Goal: Task Accomplishment & Management: Manage account settings

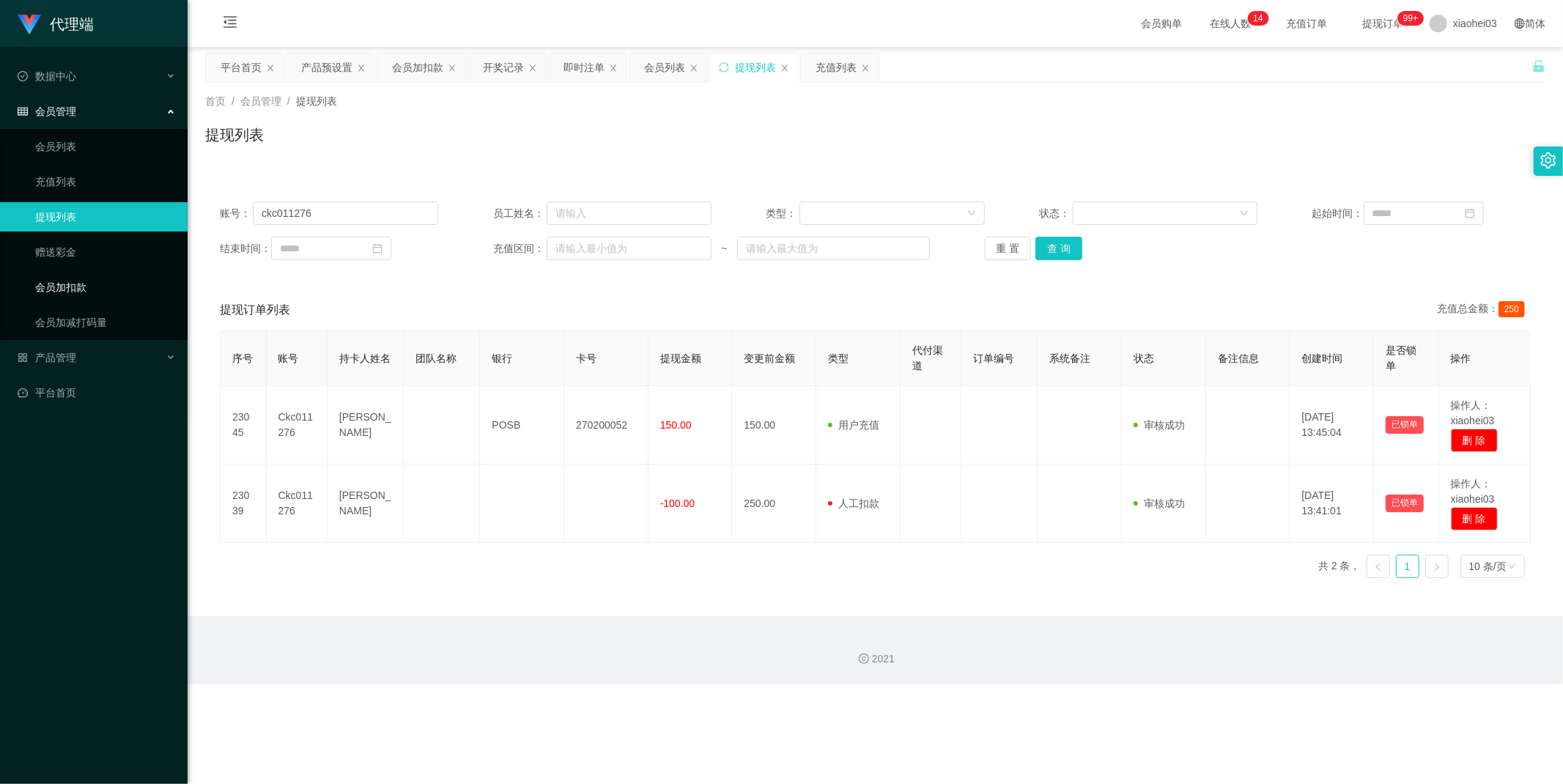
click at [77, 290] on link "会员加扣款" at bounding box center [105, 287] width 140 height 30
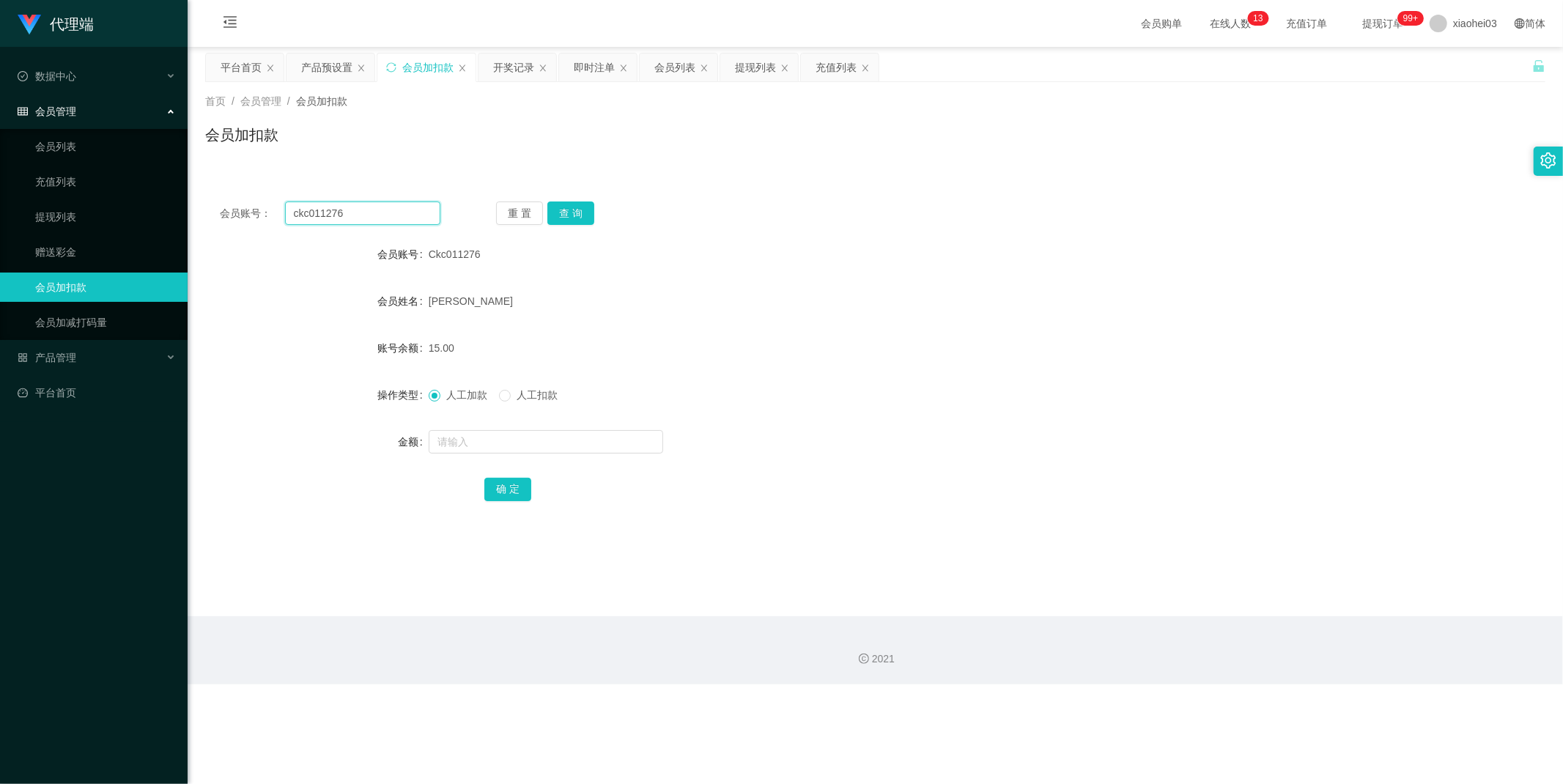
drag, startPoint x: 389, startPoint y: 213, endPoint x: 252, endPoint y: 209, distance: 137.1
click at [252, 209] on div "会员账号： ckc011276" at bounding box center [330, 213] width 220 height 23
paste input "YOLO123"
type input "YOLO123"
click at [579, 211] on button "查 询" at bounding box center [570, 213] width 47 height 23
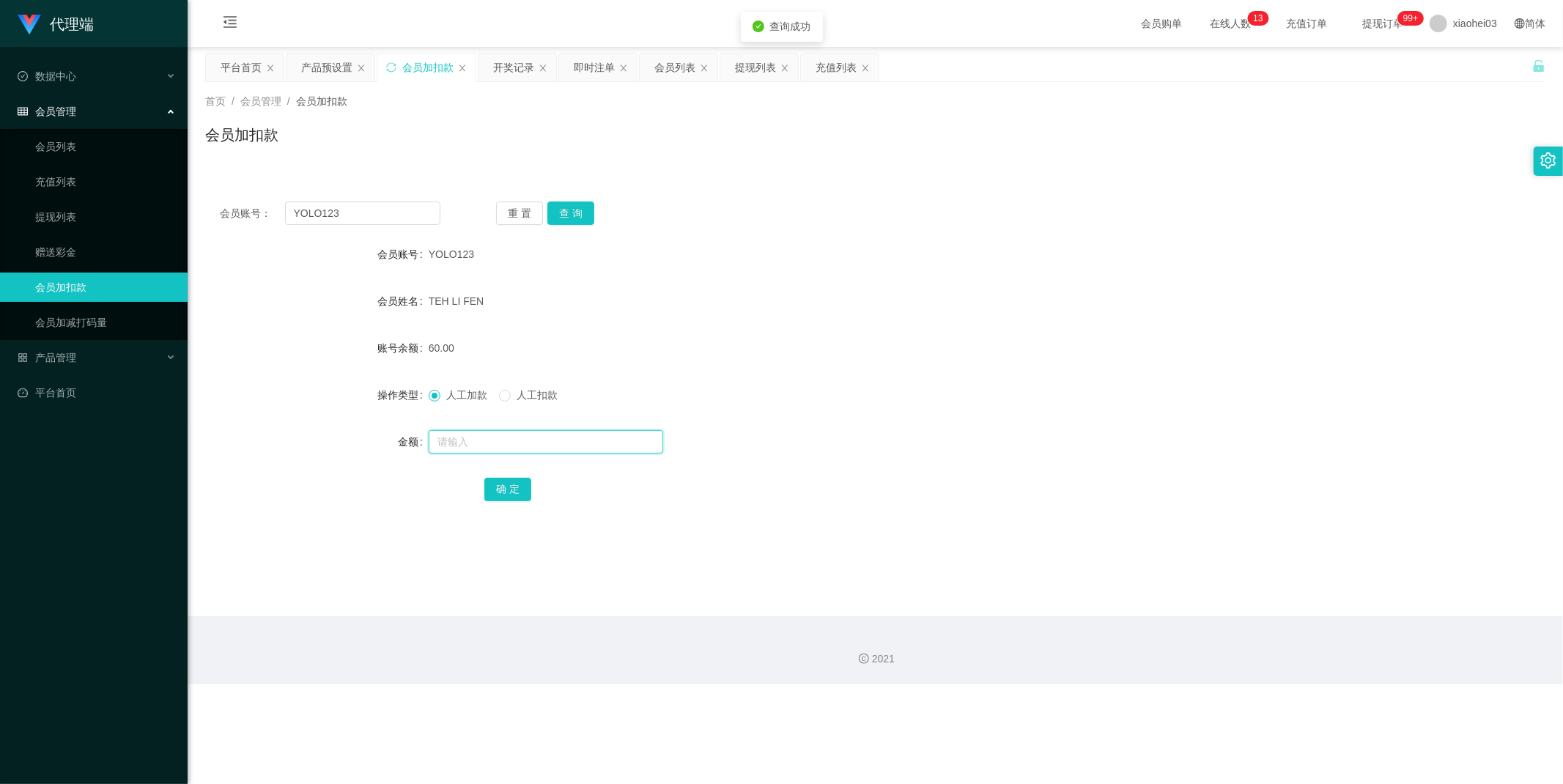
click at [462, 441] on input "text" at bounding box center [546, 441] width 235 height 23
click at [478, 435] on input "text" at bounding box center [546, 441] width 235 height 23
type input "128"
click at [520, 485] on button "确 定" at bounding box center [507, 489] width 47 height 23
click at [786, 357] on div "188.00" at bounding box center [819, 348] width 782 height 30
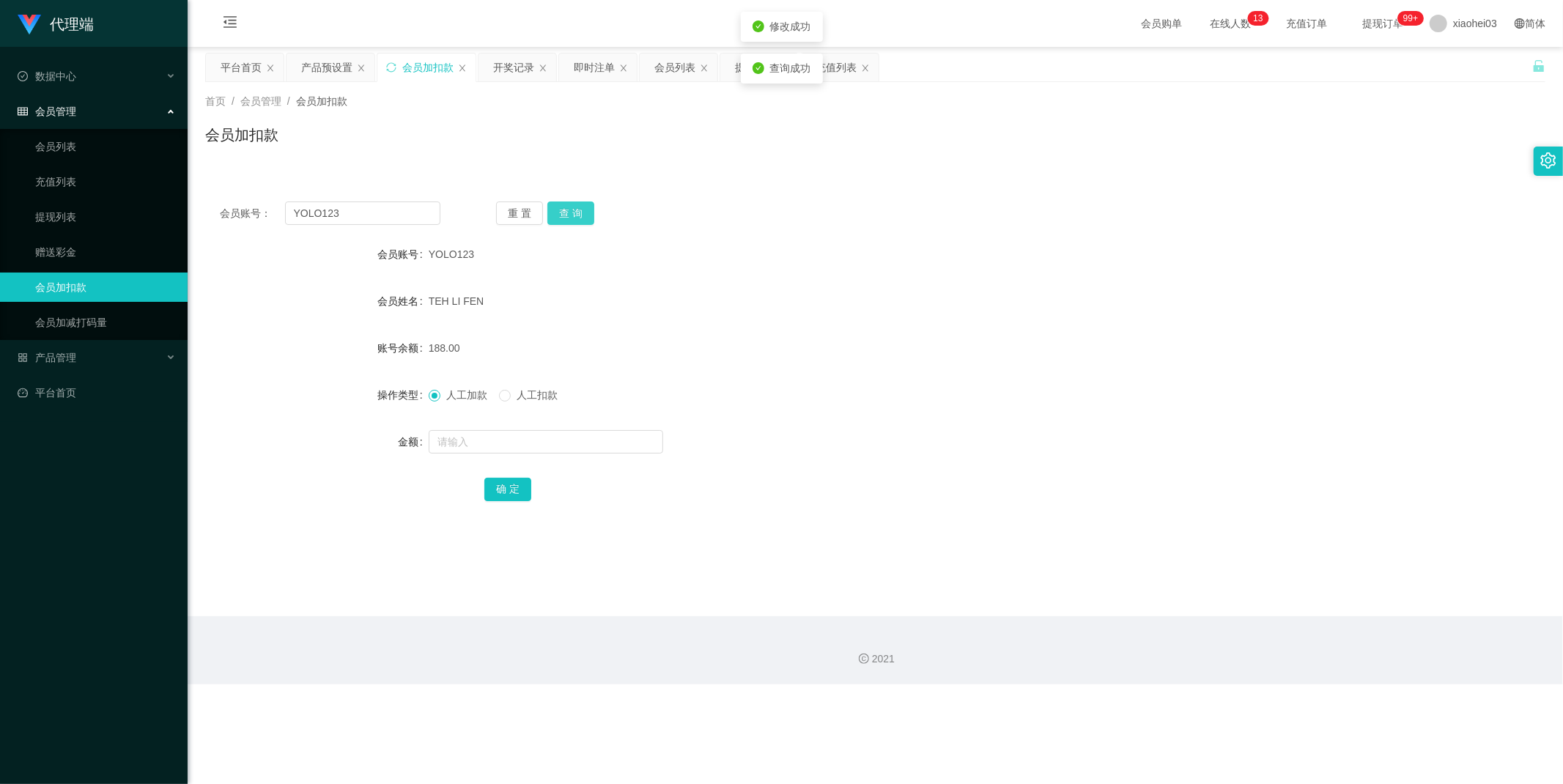
click at [574, 212] on button "查 询" at bounding box center [570, 213] width 47 height 23
drag, startPoint x: 831, startPoint y: 238, endPoint x: 1229, endPoint y: 71, distance: 431.6
click at [833, 239] on div "YOLO123" at bounding box center [819, 254] width 782 height 30
click at [82, 220] on link "提现列表" at bounding box center [105, 216] width 140 height 30
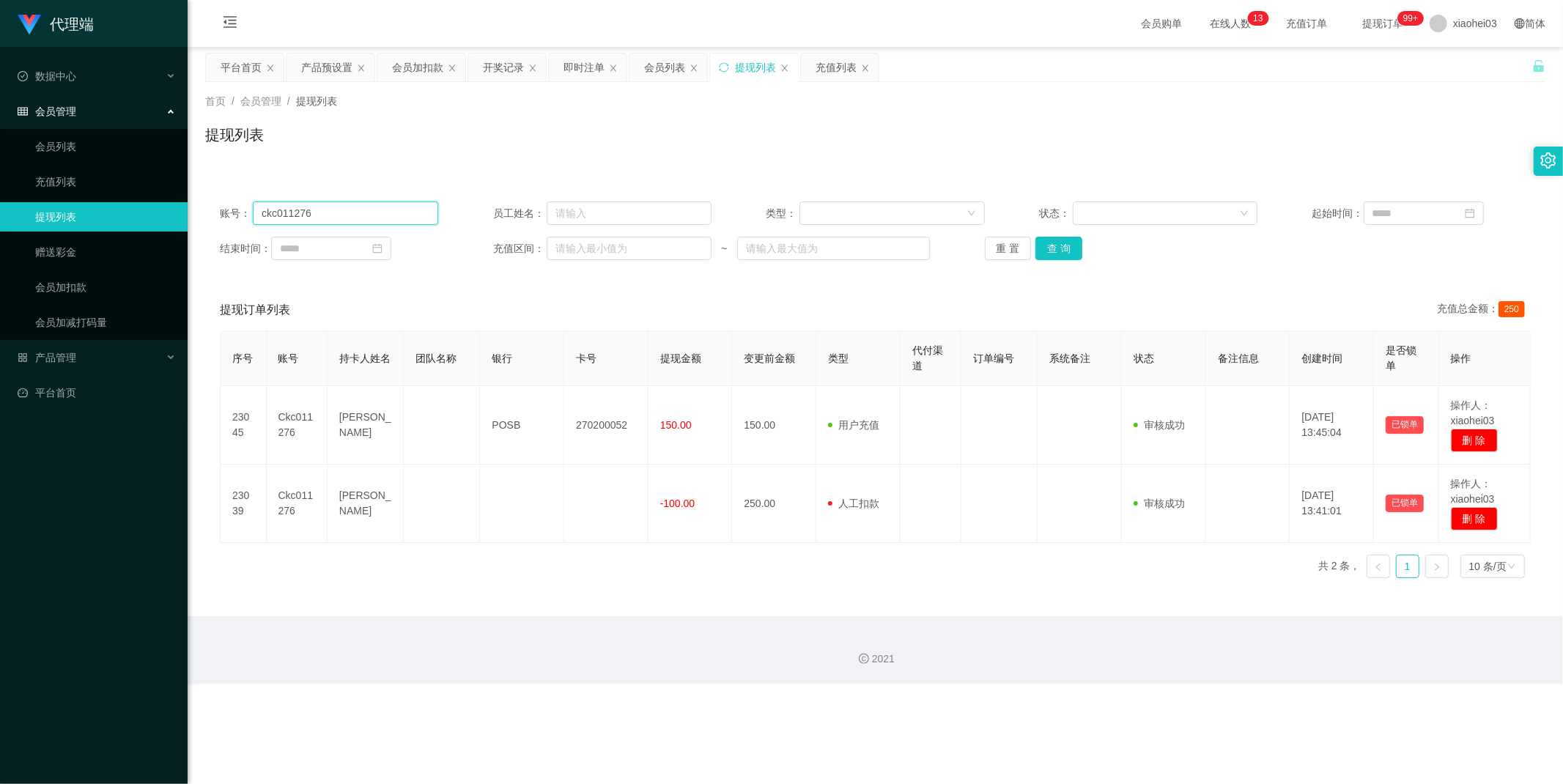
drag, startPoint x: 364, startPoint y: 210, endPoint x: 172, endPoint y: 210, distance: 192.0
click at [172, 210] on section "代理端 数据中心 会员管理 会员列表 充值列表 提现列表 赠送彩金 会员加扣款 会员加减打码量 产品管理 开奖记录 注单管理 产品列表 即时注单 产品预设置 …" at bounding box center [781, 342] width 1563 height 684
paste input "YOLO123"
type input "YOLO123"
click at [1038, 242] on button "查 询" at bounding box center [1059, 248] width 47 height 23
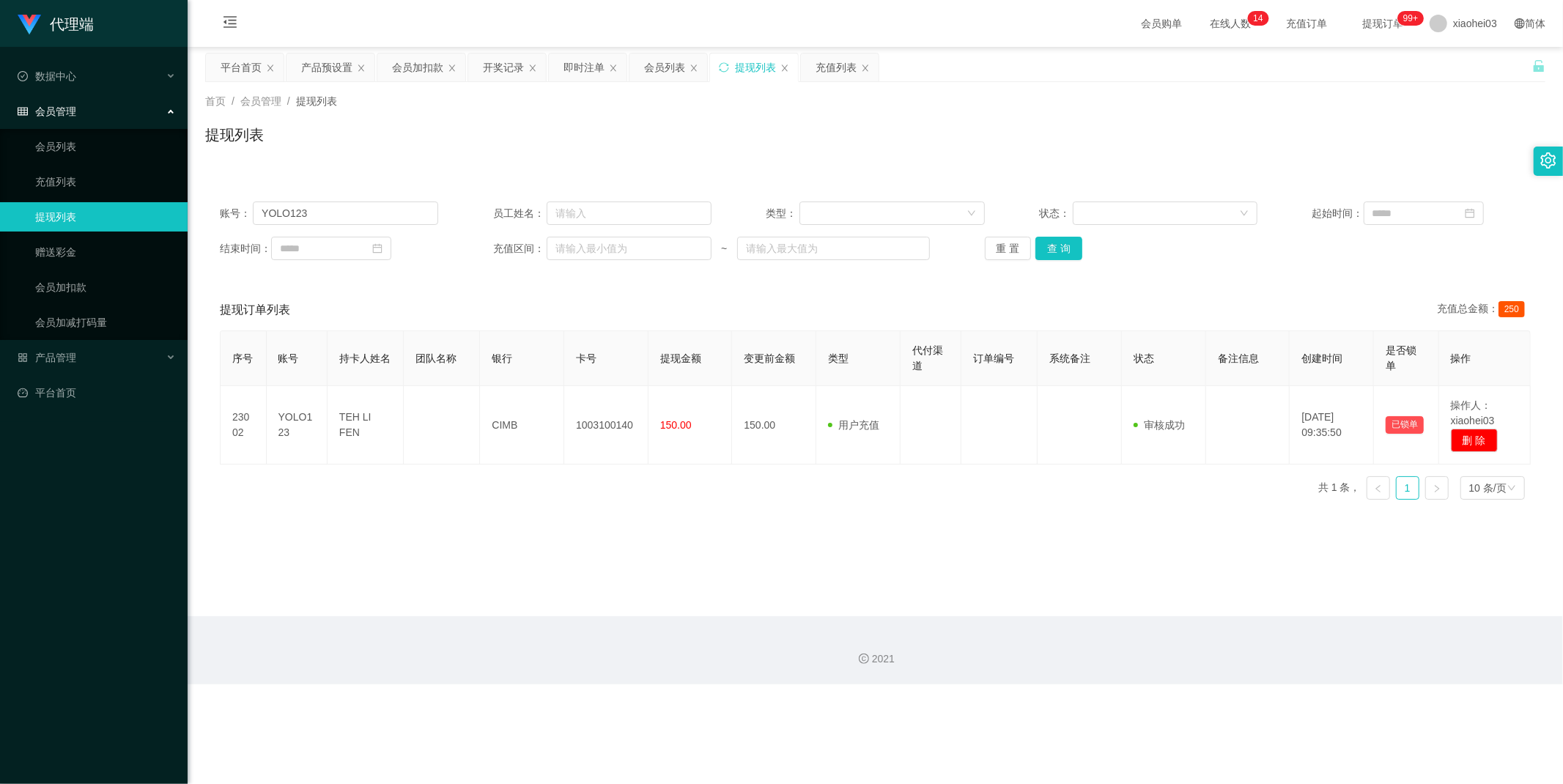
click at [1160, 120] on div "首页 / 会员管理 / 提现列表 / 提现列表" at bounding box center [875, 126] width 1340 height 64
click at [1045, 246] on button "查 询" at bounding box center [1059, 248] width 47 height 23
